Goal: Navigation & Orientation: Find specific page/section

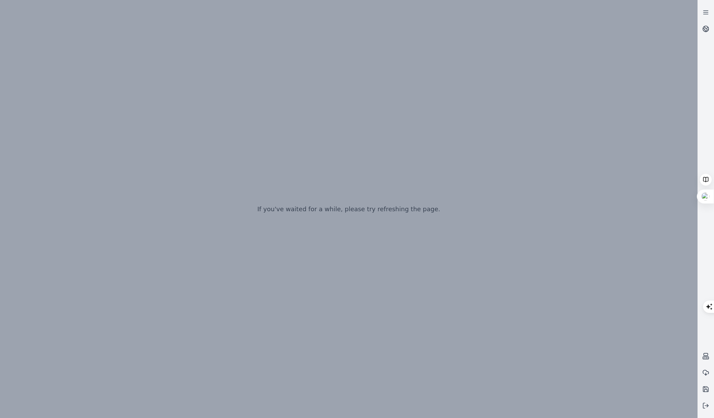
click at [478, 103] on div "If you've waited for a while, please try refreshing the page." at bounding box center [349, 209] width 698 height 418
click at [705, 405] on icon at bounding box center [705, 405] width 7 height 7
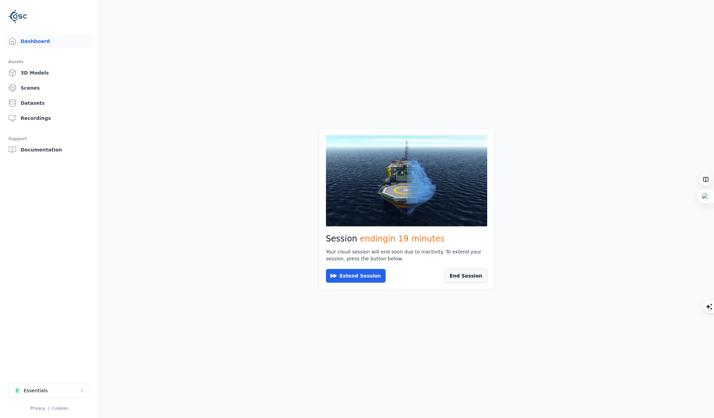
click at [465, 274] on button "End Session" at bounding box center [466, 276] width 42 height 14
click at [31, 73] on link "3D Models" at bounding box center [49, 73] width 88 height 14
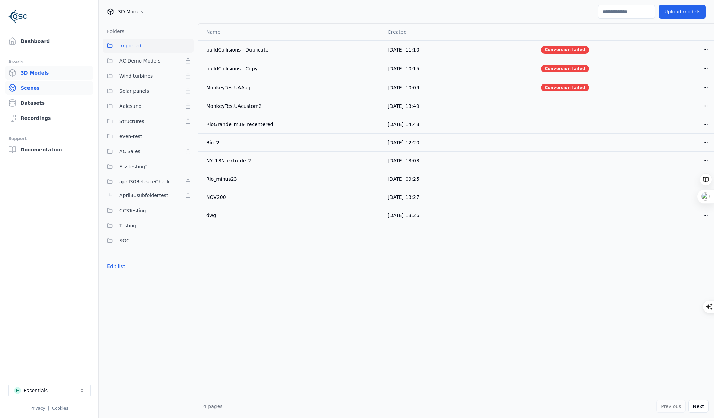
click at [30, 86] on link "Scenes" at bounding box center [49, 88] width 88 height 14
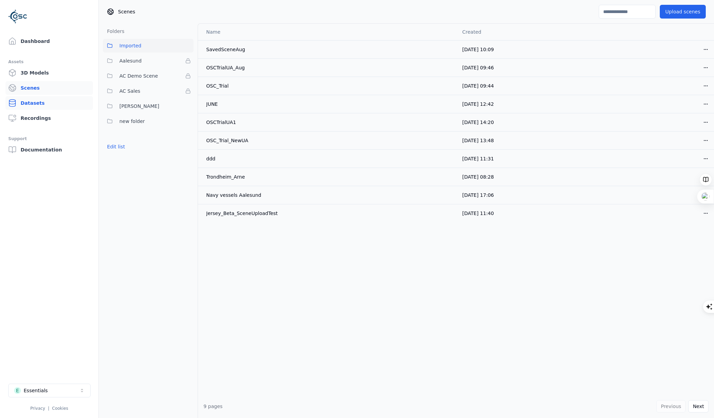
click at [33, 103] on link "Datasets" at bounding box center [49, 103] width 88 height 14
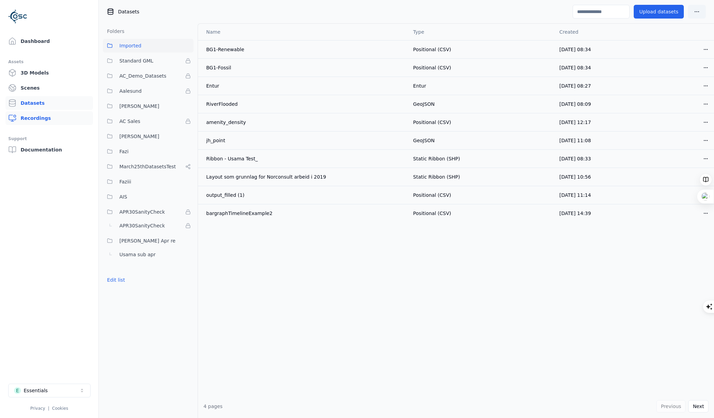
click at [36, 115] on link "Recordings" at bounding box center [49, 118] width 88 height 14
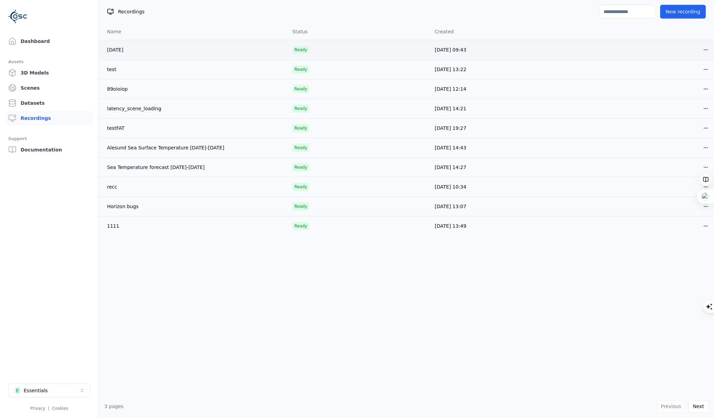
click at [116, 49] on link "[DATE]" at bounding box center [115, 49] width 16 height 5
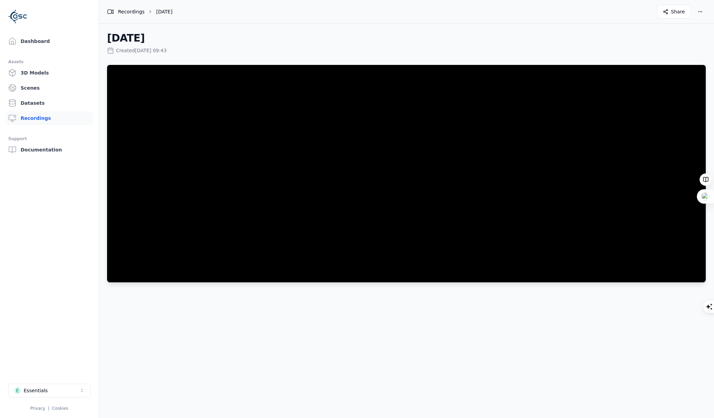
click at [122, 12] on div "Recordings" at bounding box center [125, 11] width 37 height 7
